Goal: Information Seeking & Learning: Check status

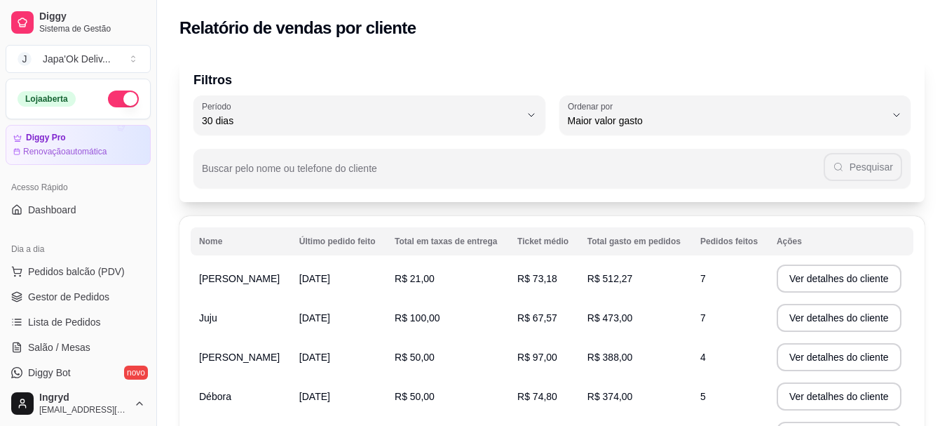
select select "30"
select select "HIGHEST_TOTAL_SPENT_WITH_ORDERS"
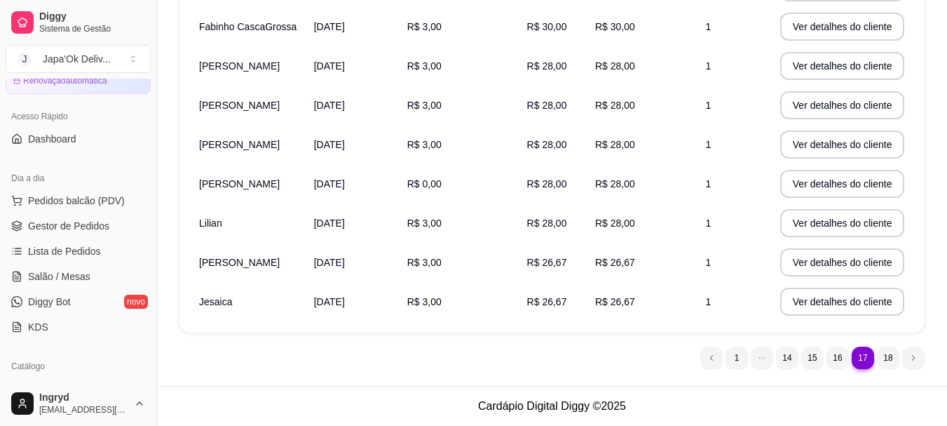
scroll to position [70, 0]
click at [33, 223] on span "Gestor de Pedidos" at bounding box center [68, 226] width 81 height 14
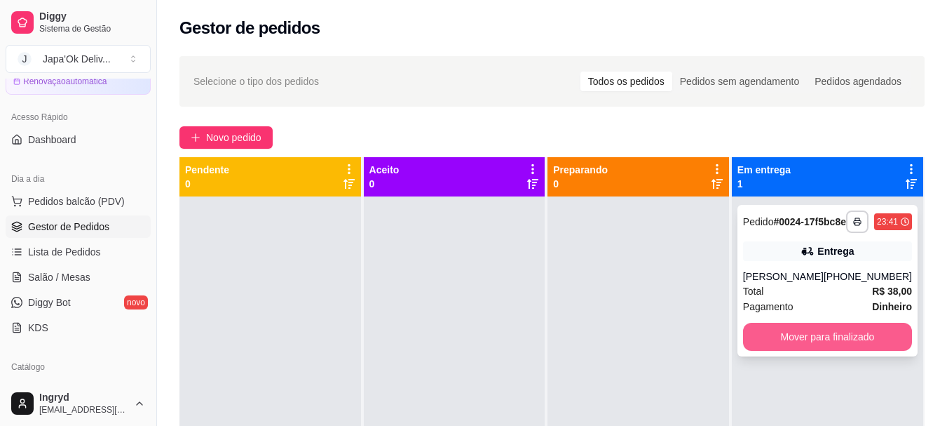
click at [848, 348] on button "Mover para finalizado" at bounding box center [827, 336] width 169 height 28
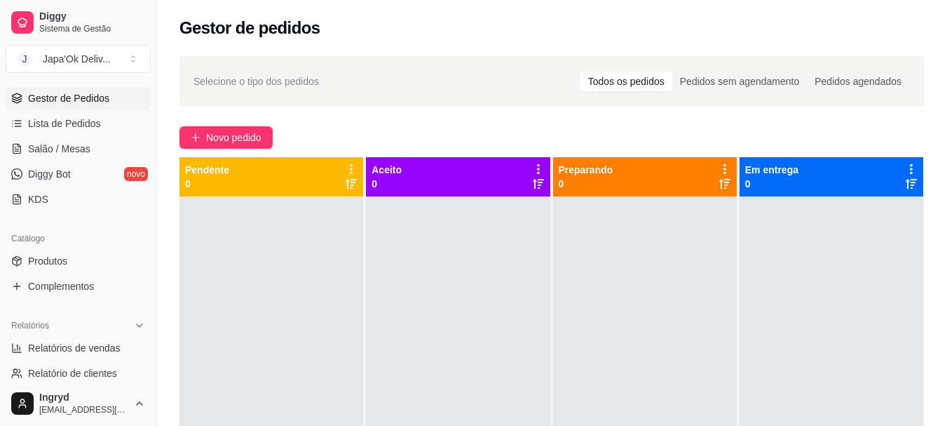
scroll to position [210, 0]
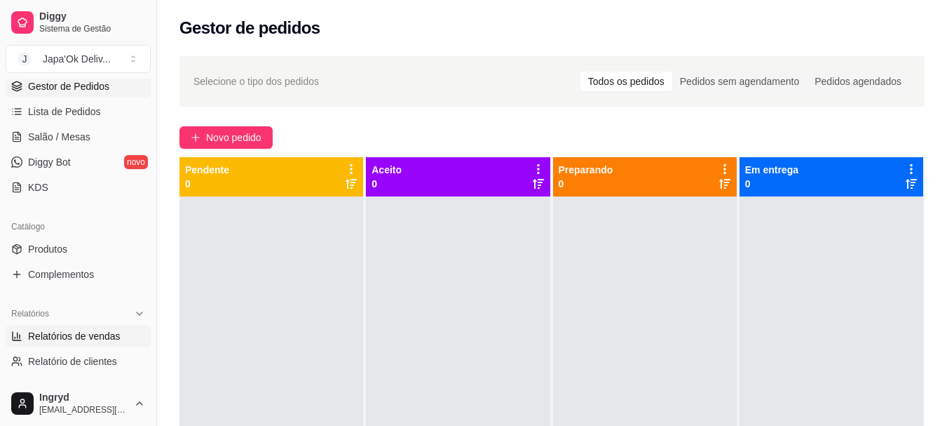
click at [67, 339] on span "Relatórios de vendas" at bounding box center [74, 336] width 93 height 14
select select "ALL"
select select "0"
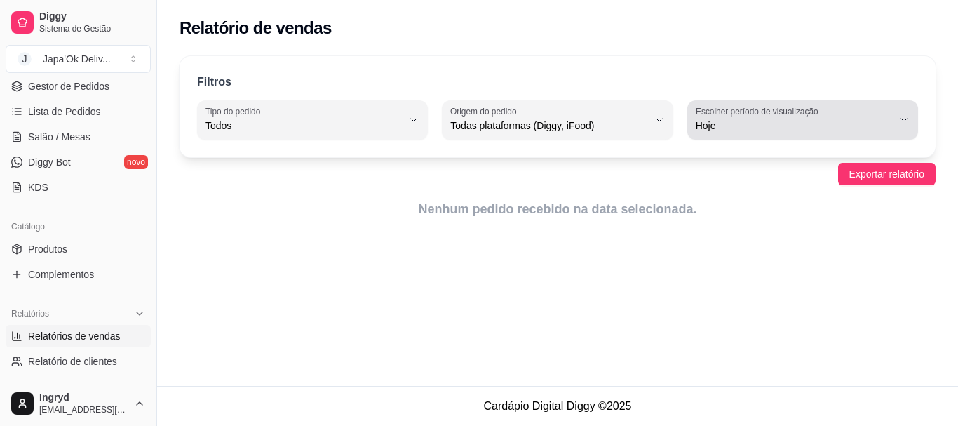
click at [797, 125] on span "Hoje" at bounding box center [793, 125] width 197 height 14
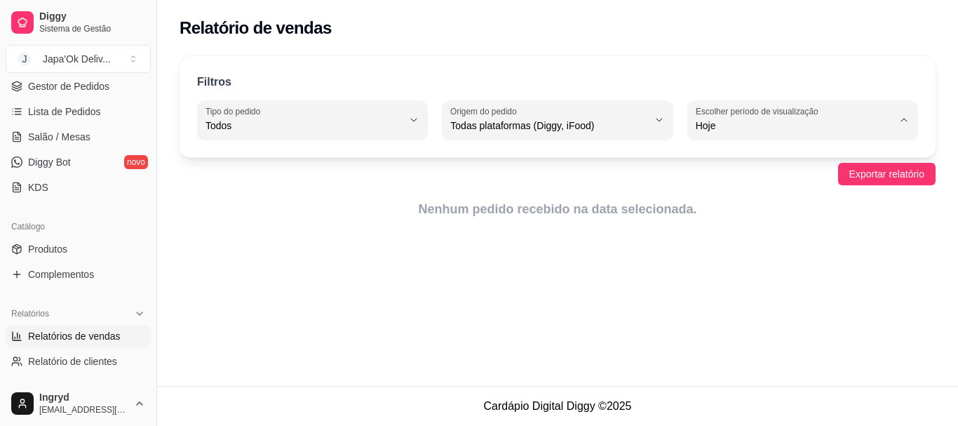
click at [726, 177] on span "Ontem" at bounding box center [795, 181] width 186 height 13
type input "1"
select select "1"
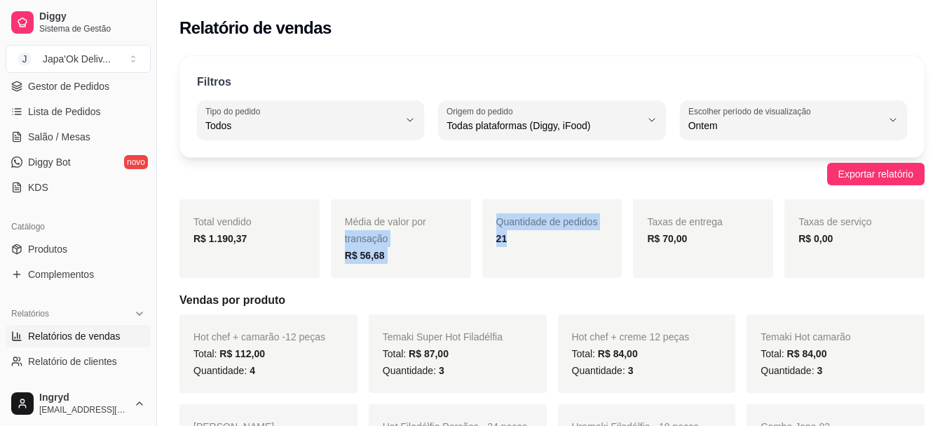
drag, startPoint x: 454, startPoint y: 224, endPoint x: 680, endPoint y: 264, distance: 229.9
click at [680, 264] on div "Total vendido R$ 1.190,37 Média de valor por transação R$ 56,68 Quantidade de p…" at bounding box center [551, 238] width 745 height 79
click at [586, 270] on div "Quantidade de pedidos 21" at bounding box center [552, 238] width 140 height 79
click at [585, 250] on div "Quantidade de pedidos 21" at bounding box center [552, 238] width 140 height 79
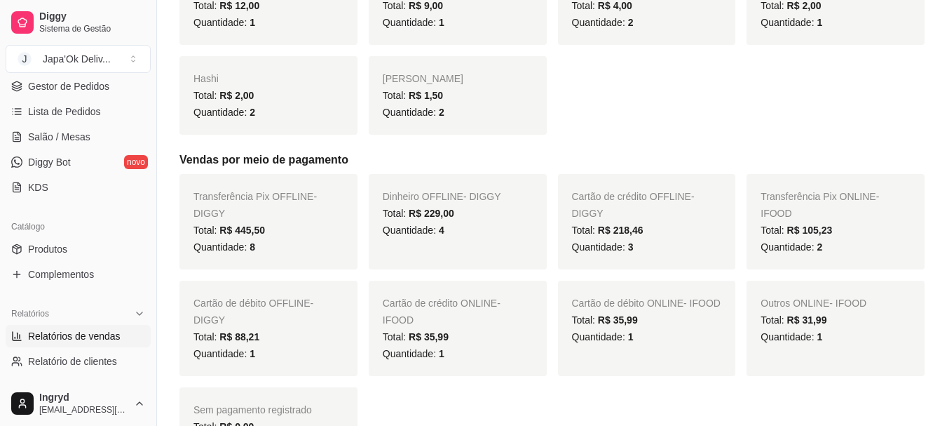
scroll to position [1122, 0]
